Goal: Task Accomplishment & Management: Manage account settings

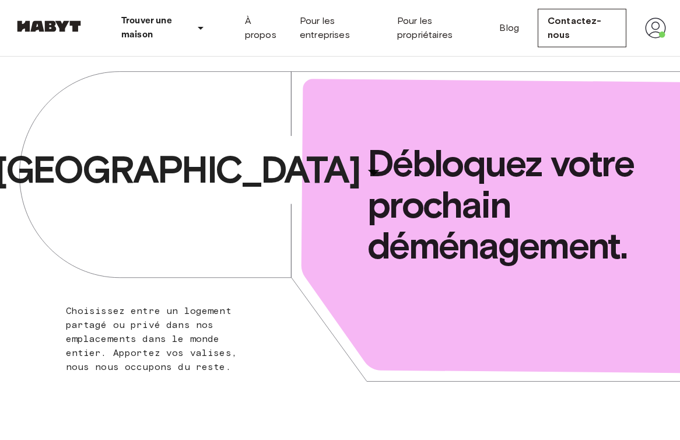
click at [658, 26] on img at bounding box center [655, 27] width 21 height 21
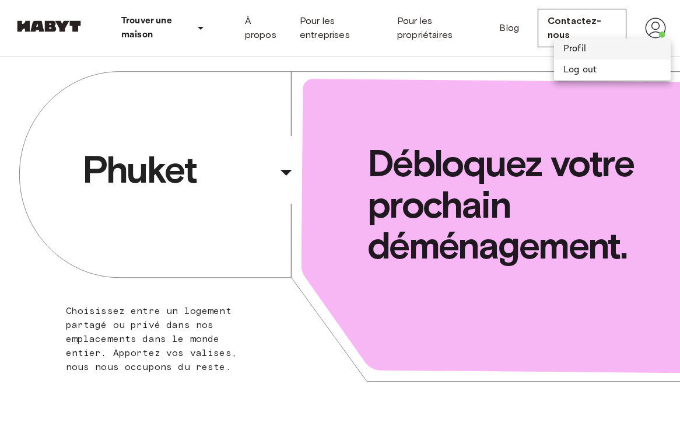
click at [593, 50] on li "Profil" at bounding box center [612, 48] width 117 height 21
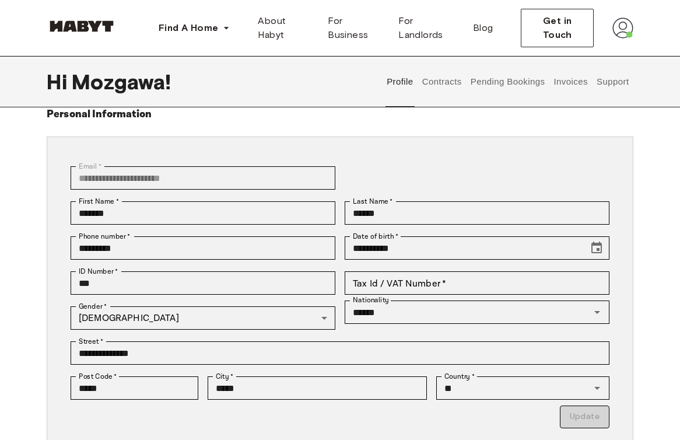
scroll to position [43, 0]
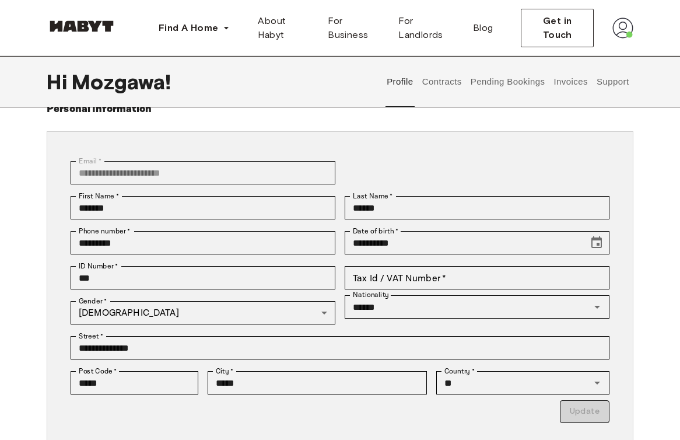
click at [579, 82] on button "Invoices" at bounding box center [570, 81] width 37 height 51
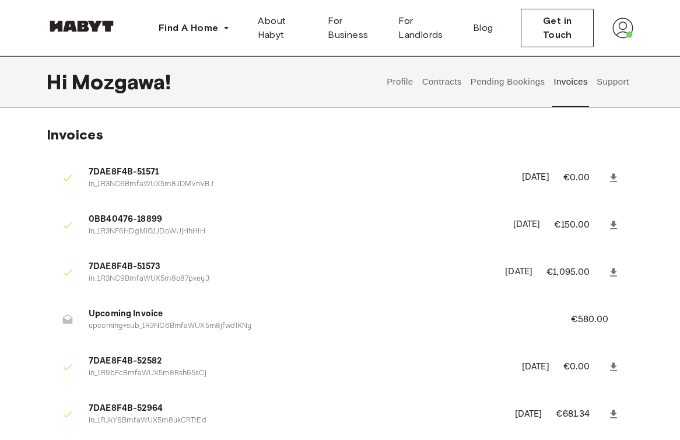
click at [615, 87] on button "Support" at bounding box center [613, 81] width 36 height 51
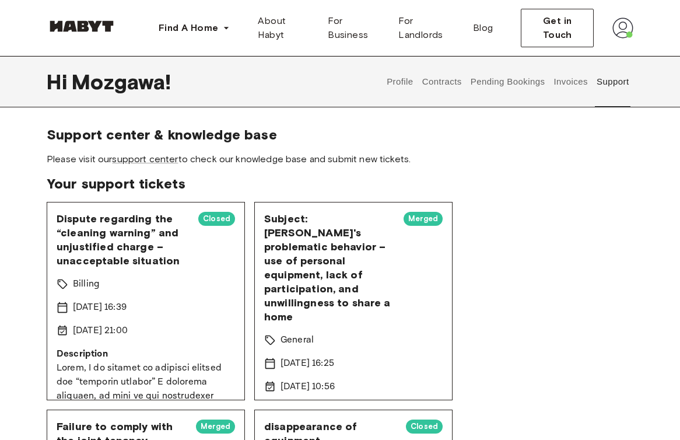
click at [438, 87] on button "Contracts" at bounding box center [442, 81] width 43 height 51
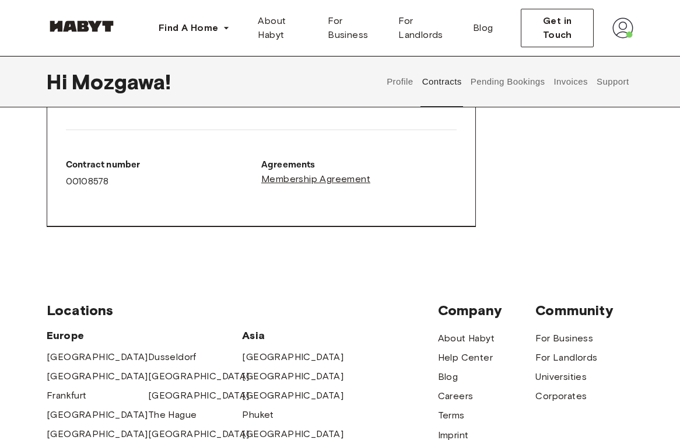
scroll to position [712, 0]
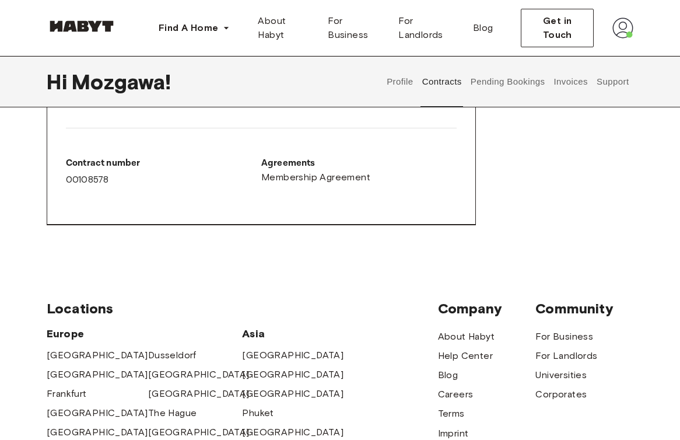
click at [401, 84] on button "Profile" at bounding box center [401, 81] width 30 height 51
